Goal: Task Accomplishment & Management: Use online tool/utility

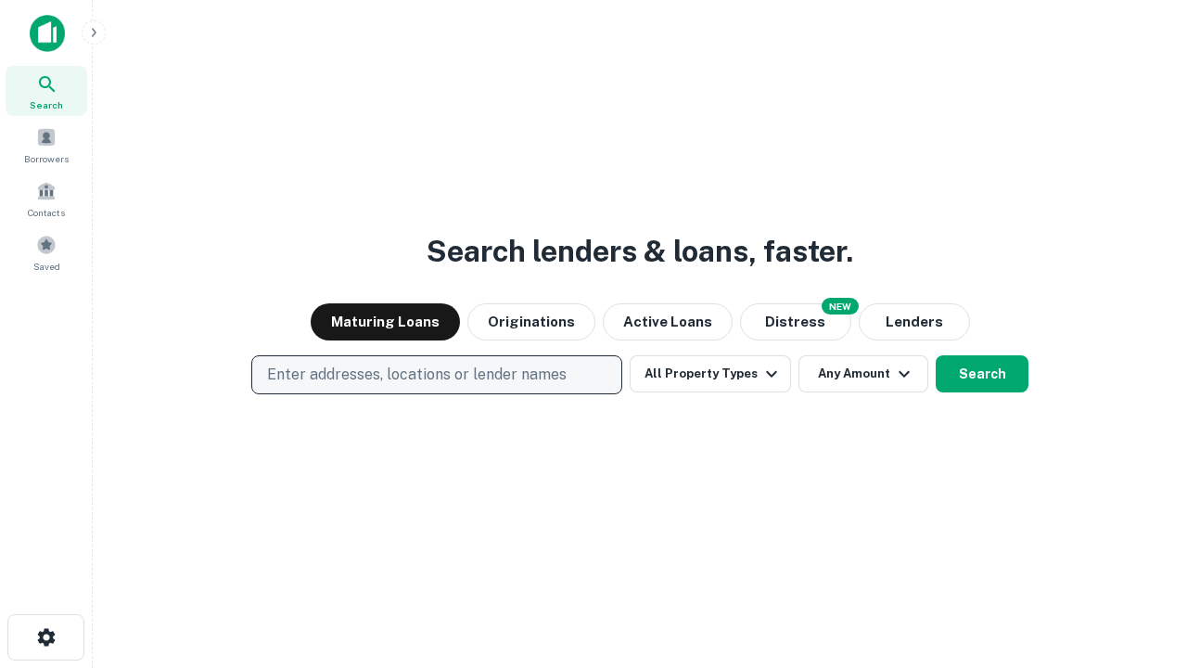
click at [436, 375] on p "Enter addresses, locations or lender names" at bounding box center [417, 375] width 300 height 22
type input "**********"
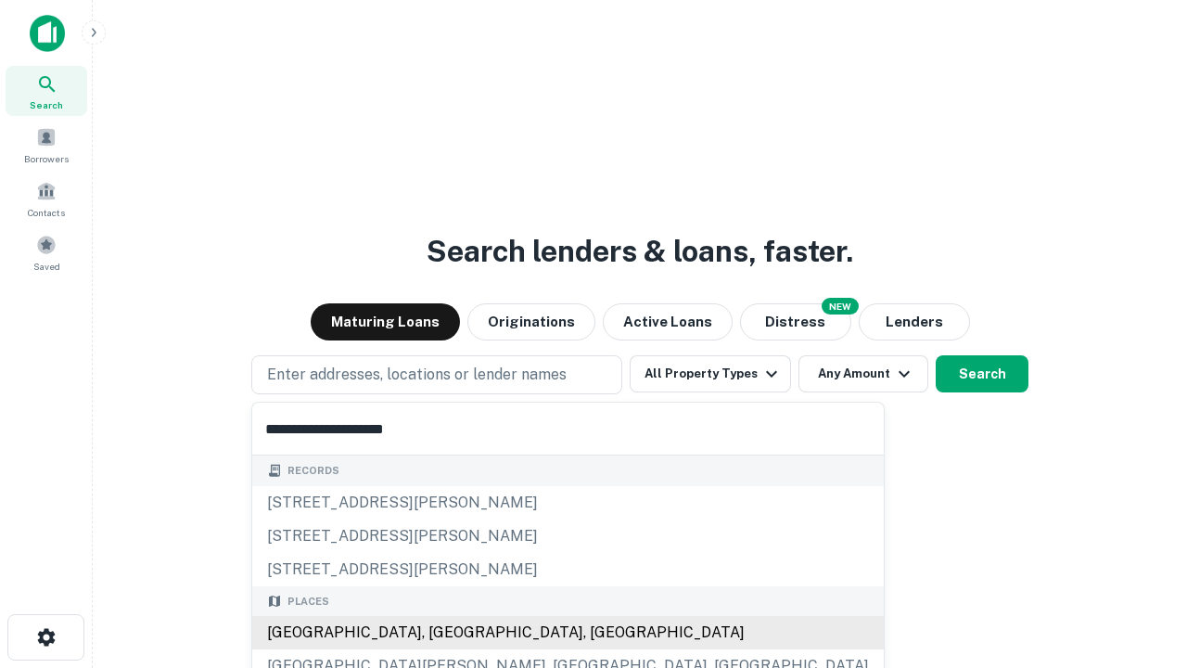
click at [443, 633] on div "Santa Monica, CA, USA" at bounding box center [568, 632] width 632 height 33
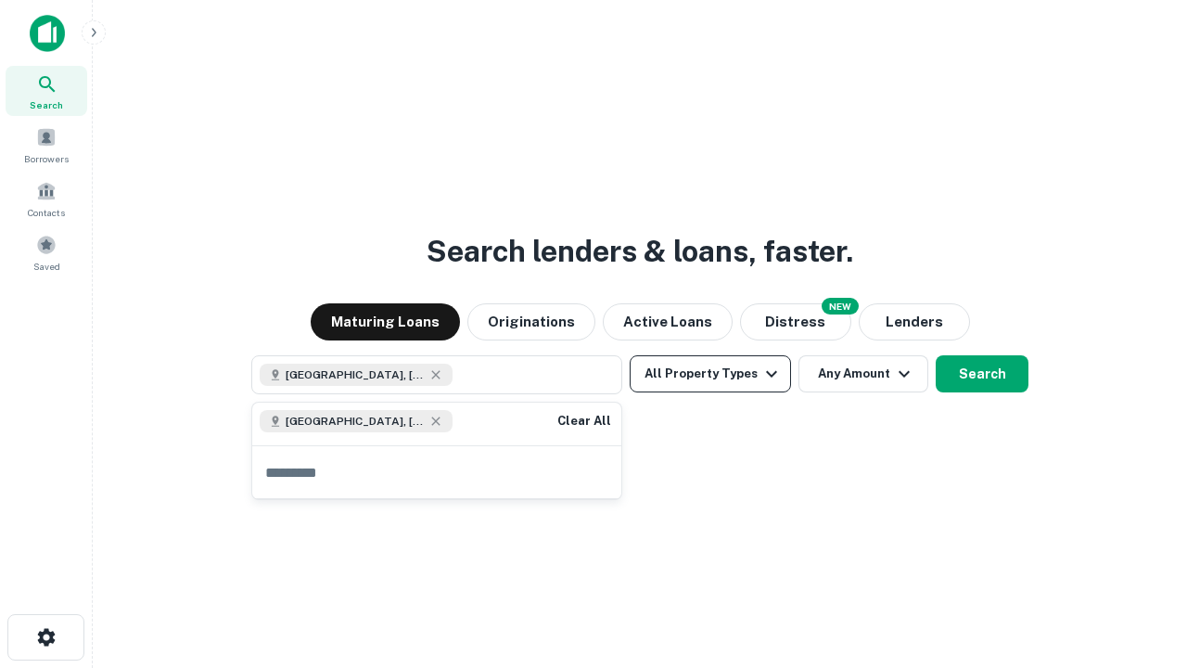
click at [711, 374] on button "All Property Types" at bounding box center [710, 373] width 161 height 37
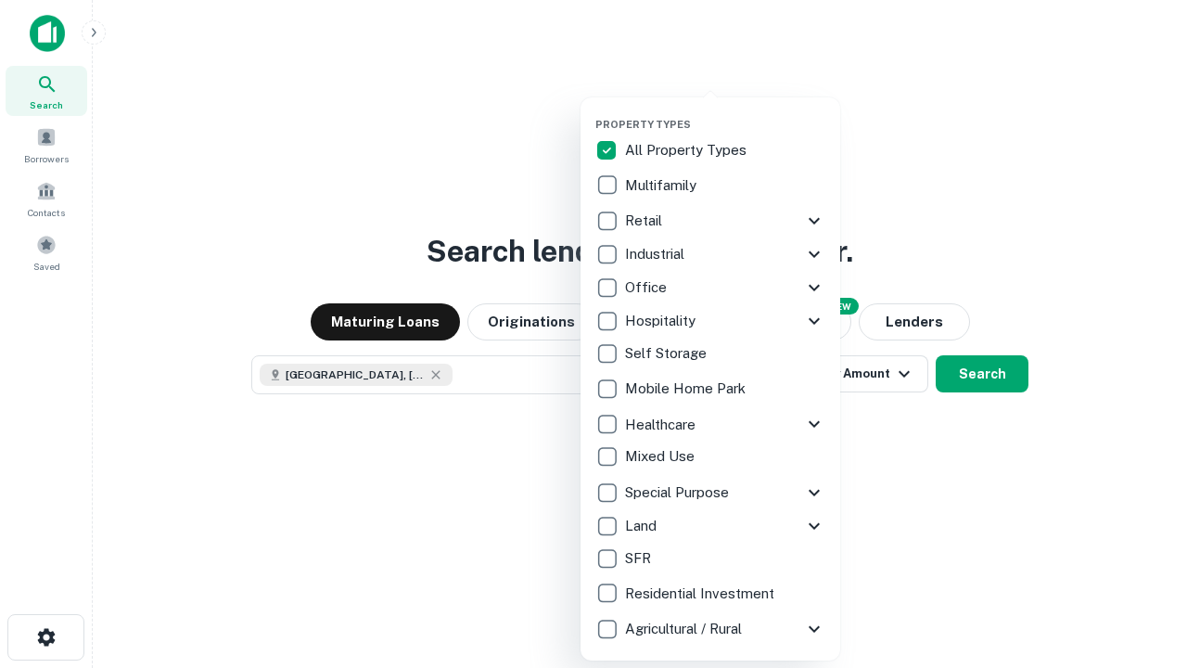
click at [725, 112] on button "button" at bounding box center [726, 112] width 260 height 1
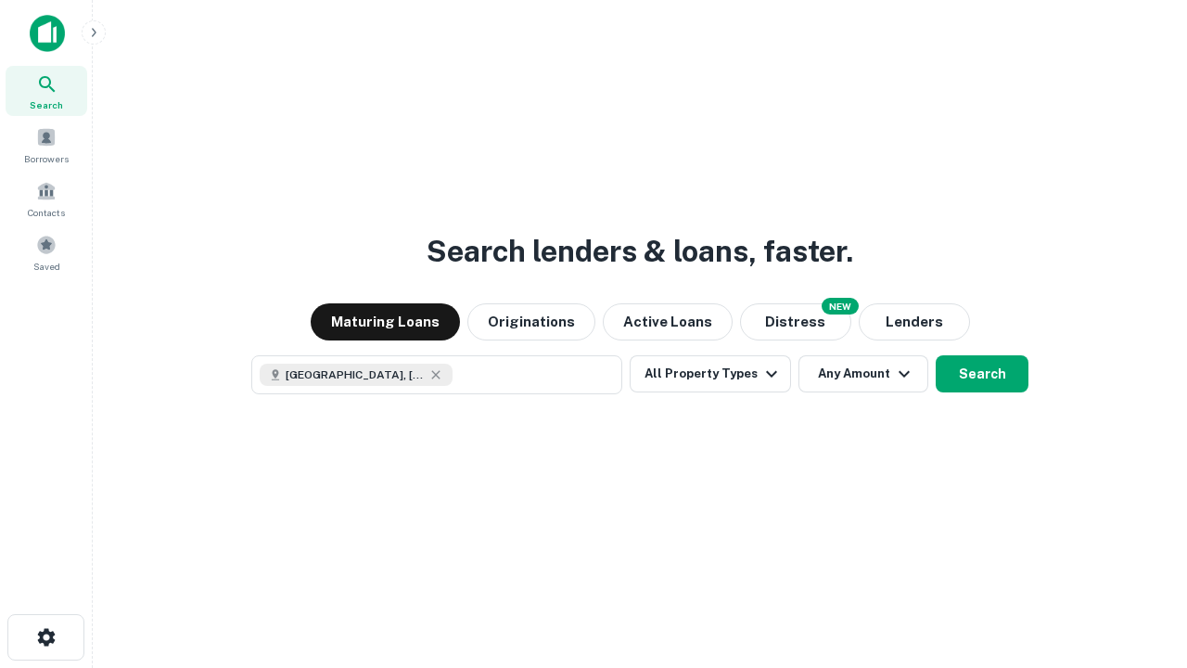
scroll to position [30, 0]
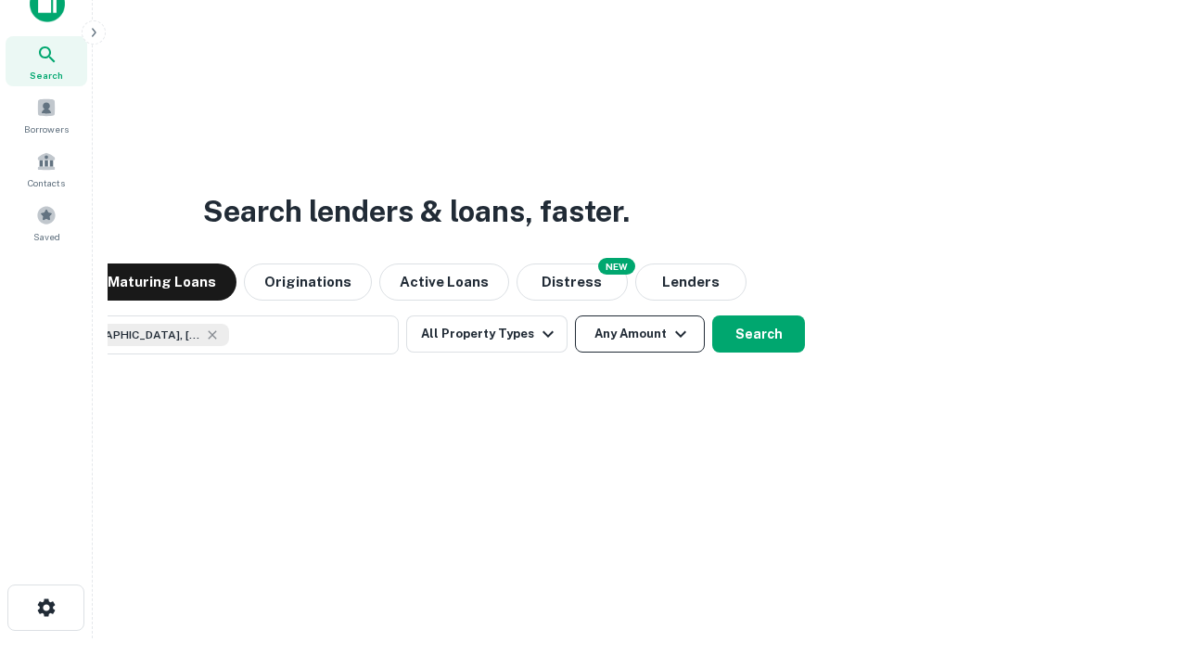
click at [575, 315] on button "Any Amount" at bounding box center [640, 333] width 130 height 37
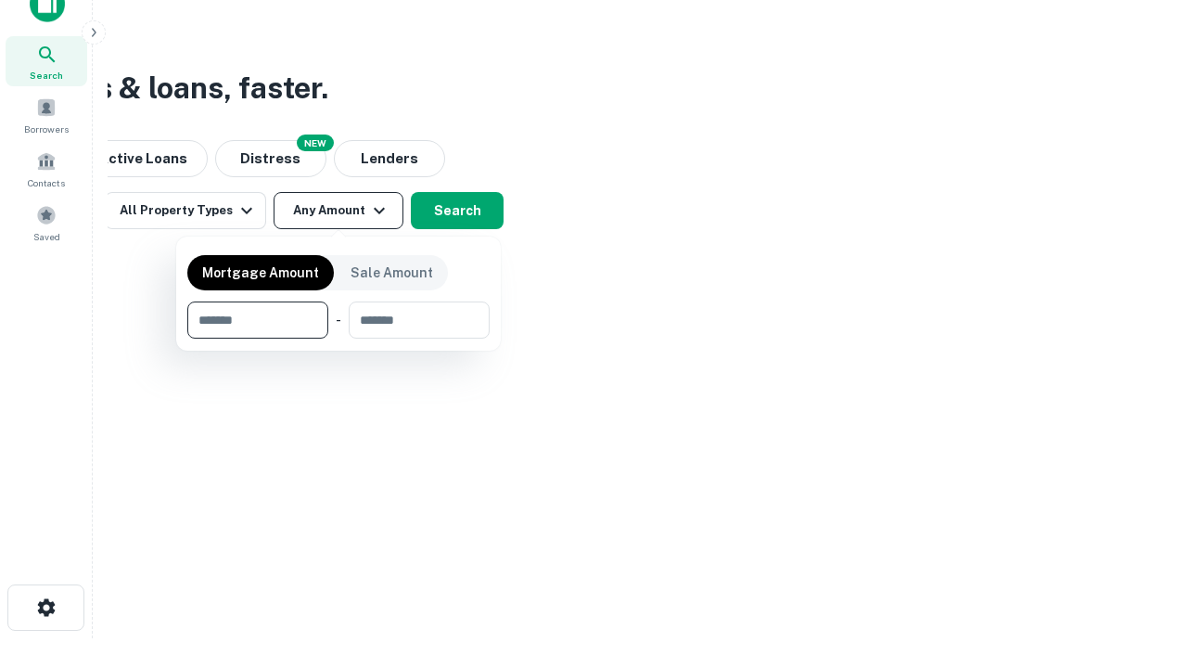
type input "*******"
click at [339, 339] on button "button" at bounding box center [338, 339] width 302 height 1
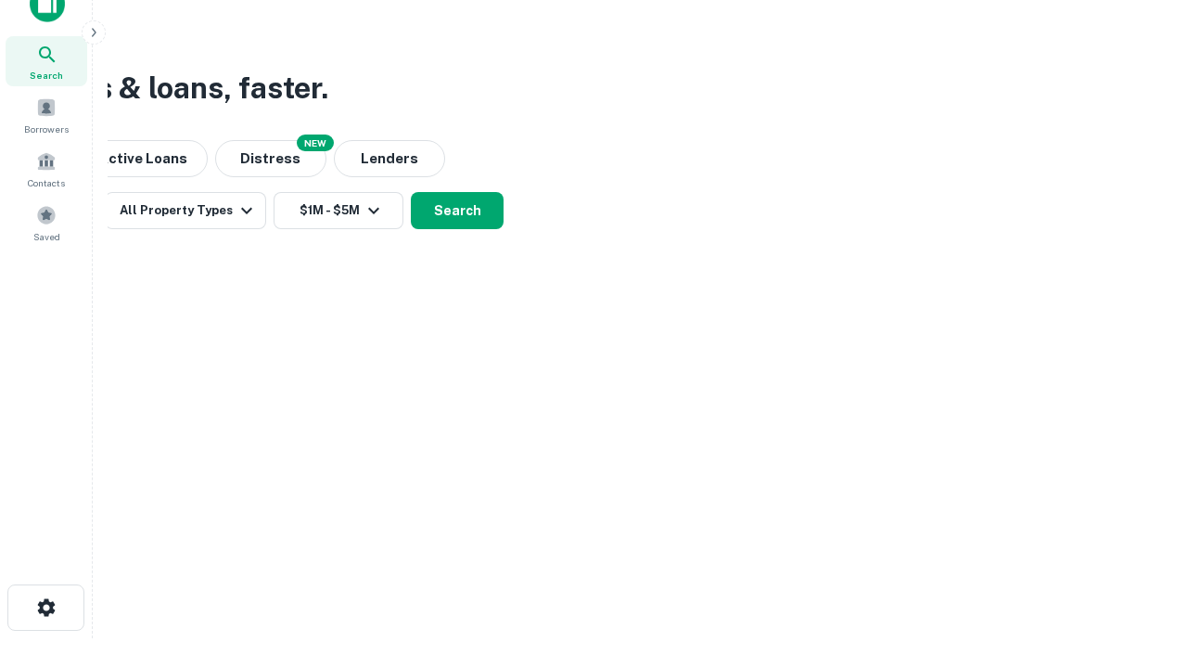
scroll to position [10, 342]
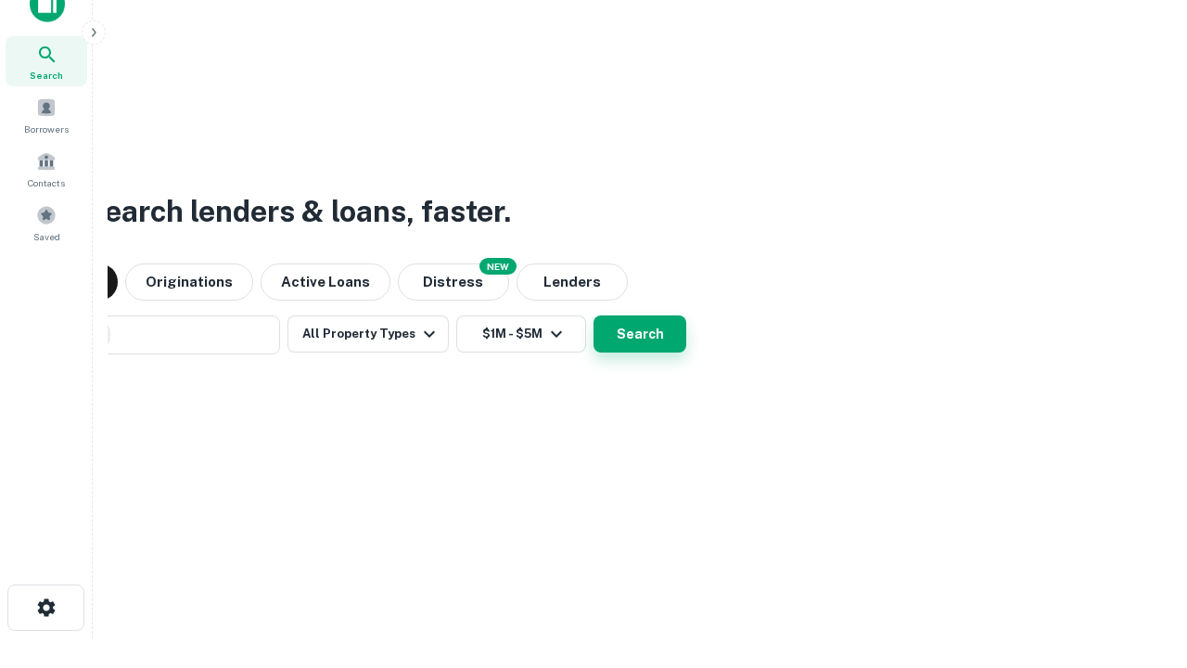
click at [594, 315] on button "Search" at bounding box center [640, 333] width 93 height 37
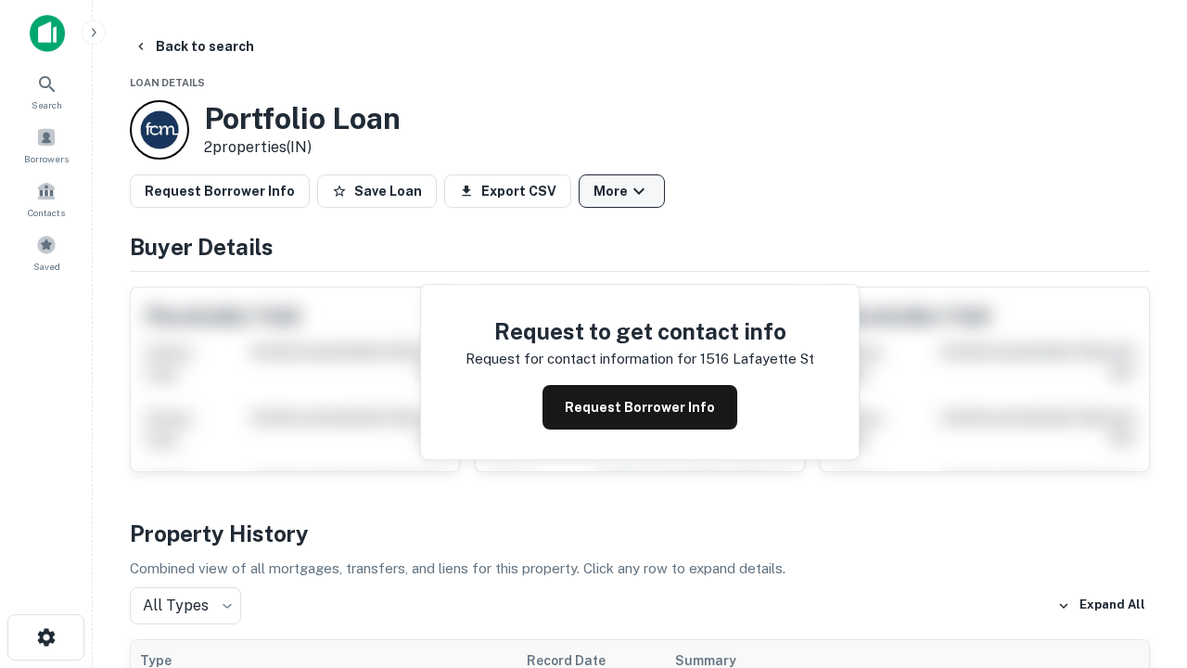
click at [622, 191] on button "More" at bounding box center [622, 190] width 86 height 33
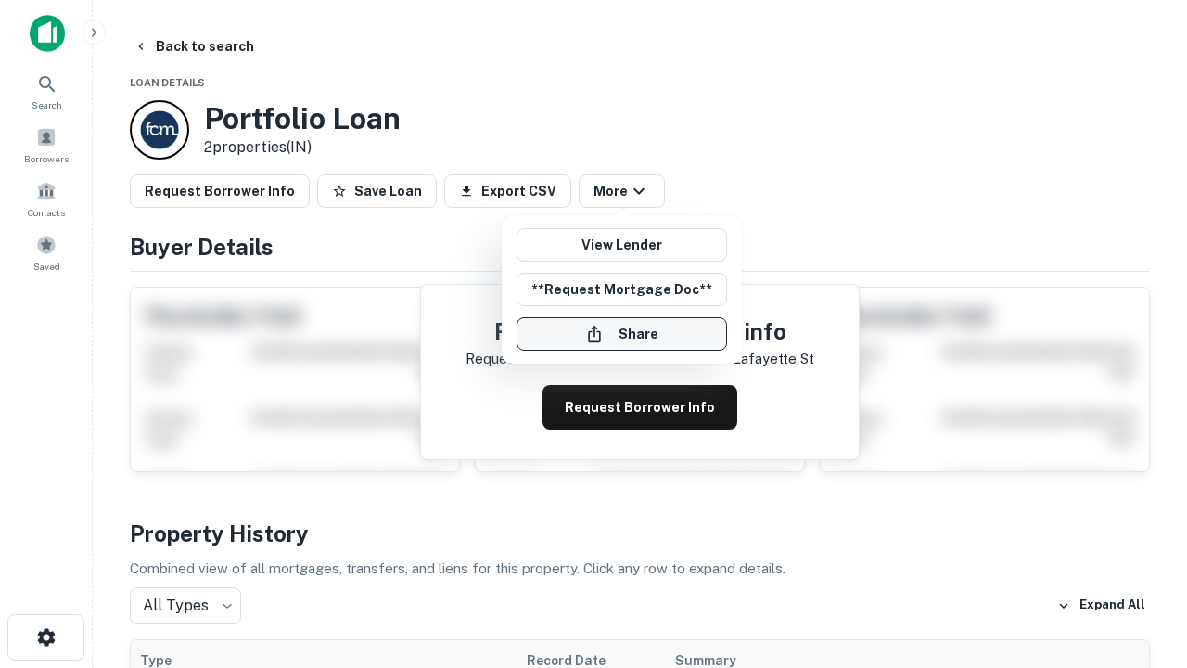
click at [622, 334] on button "Share" at bounding box center [622, 333] width 211 height 33
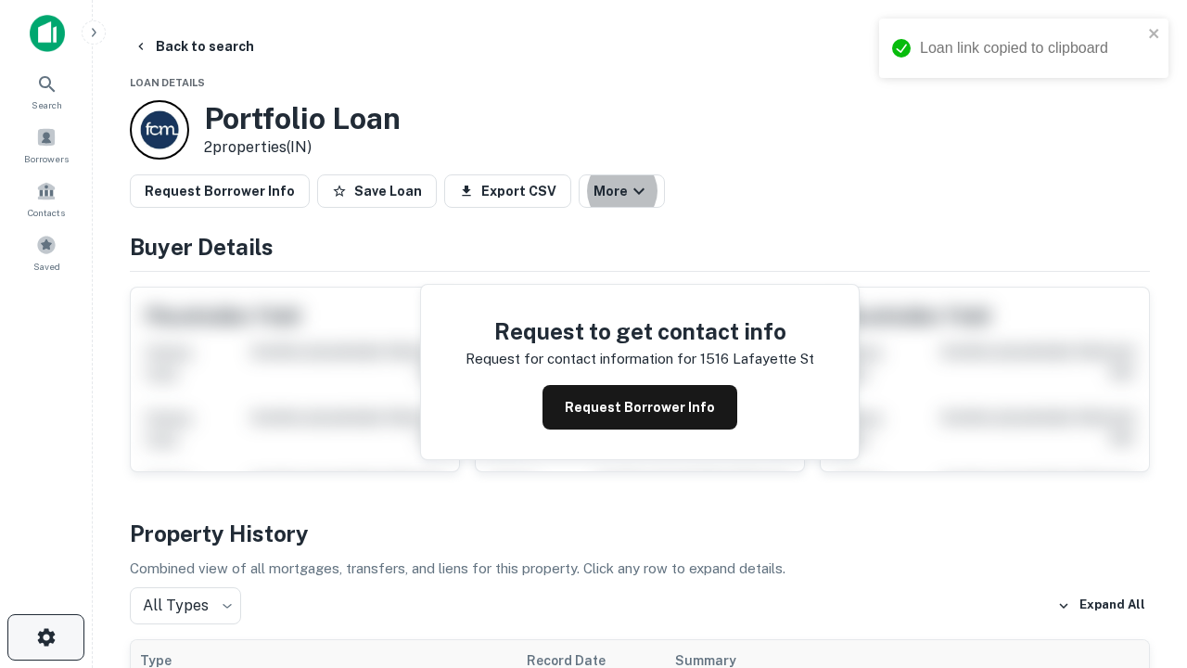
click at [45, 637] on icon "button" at bounding box center [46, 637] width 22 height 22
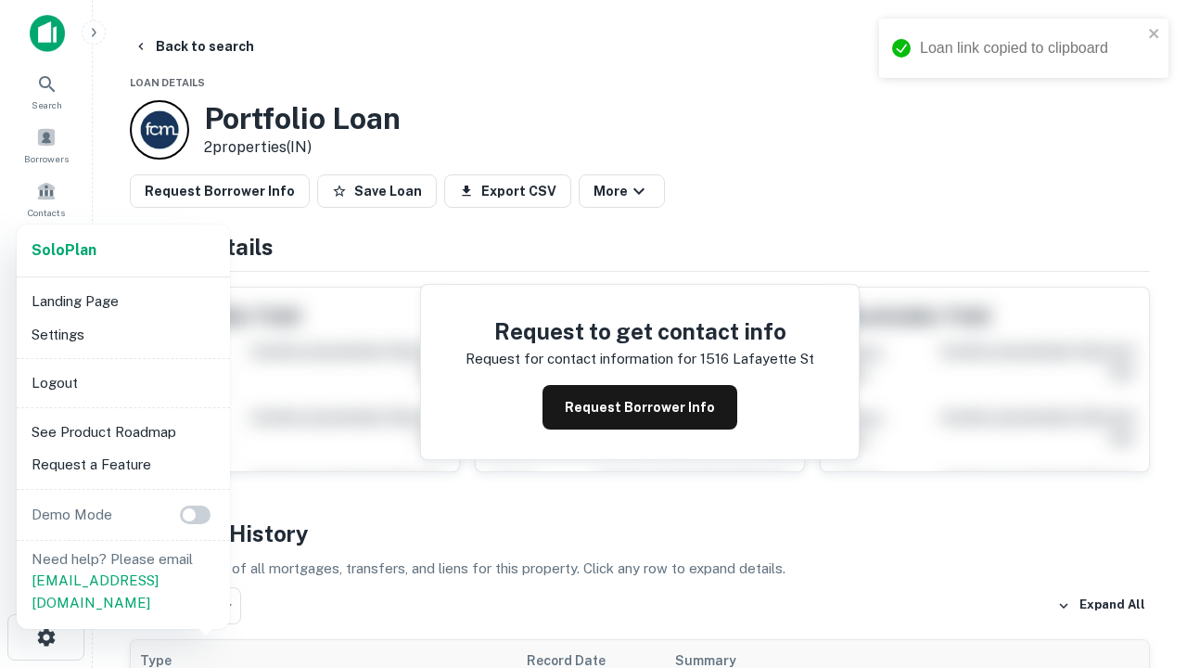
click at [122, 382] on li "Logout" at bounding box center [123, 382] width 199 height 33
